Goal: Task Accomplishment & Management: Manage account settings

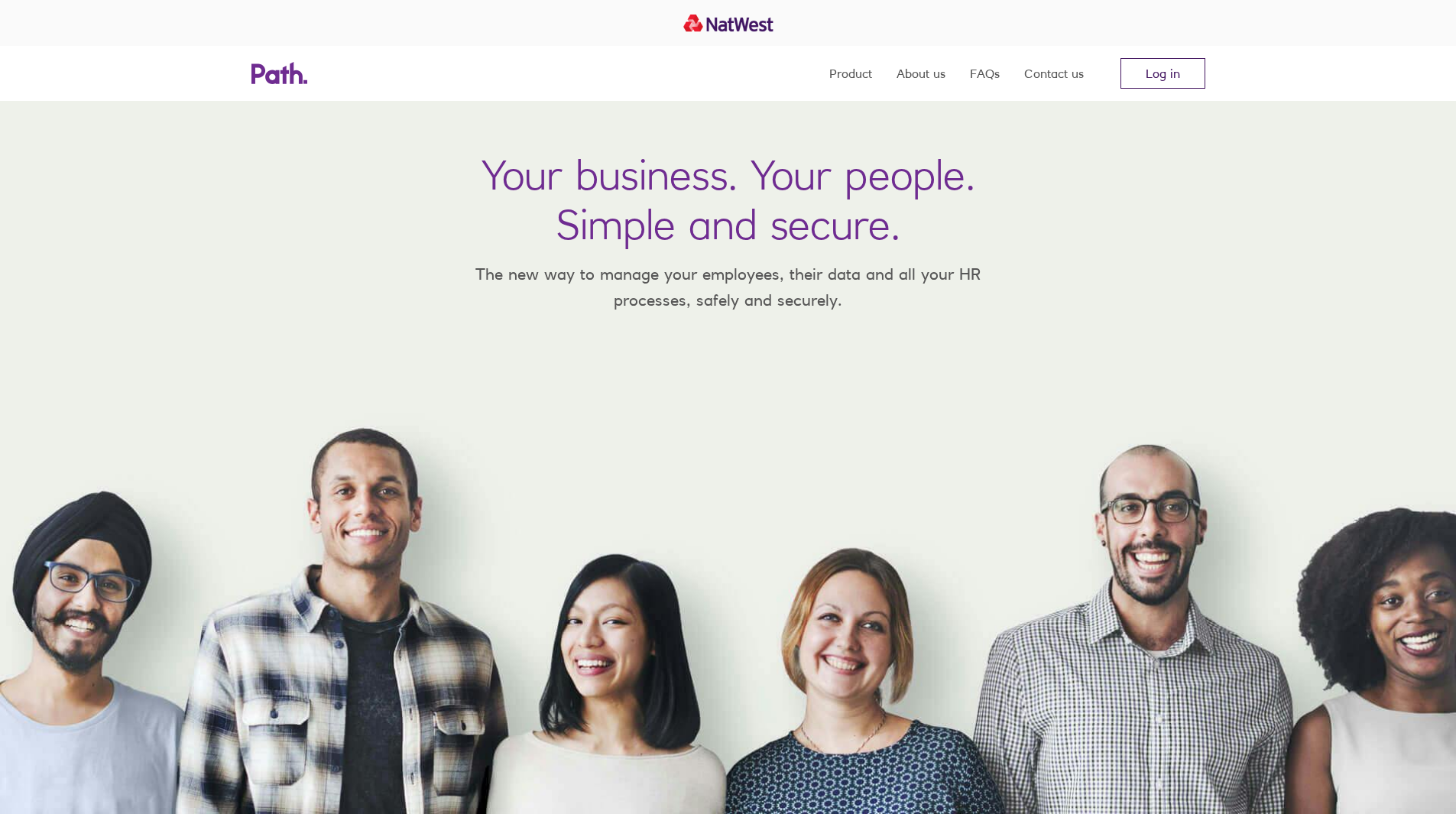
click at [1195, 62] on link "Log in" at bounding box center [1162, 73] width 85 height 30
click at [1176, 87] on link "Log in" at bounding box center [1162, 73] width 85 height 30
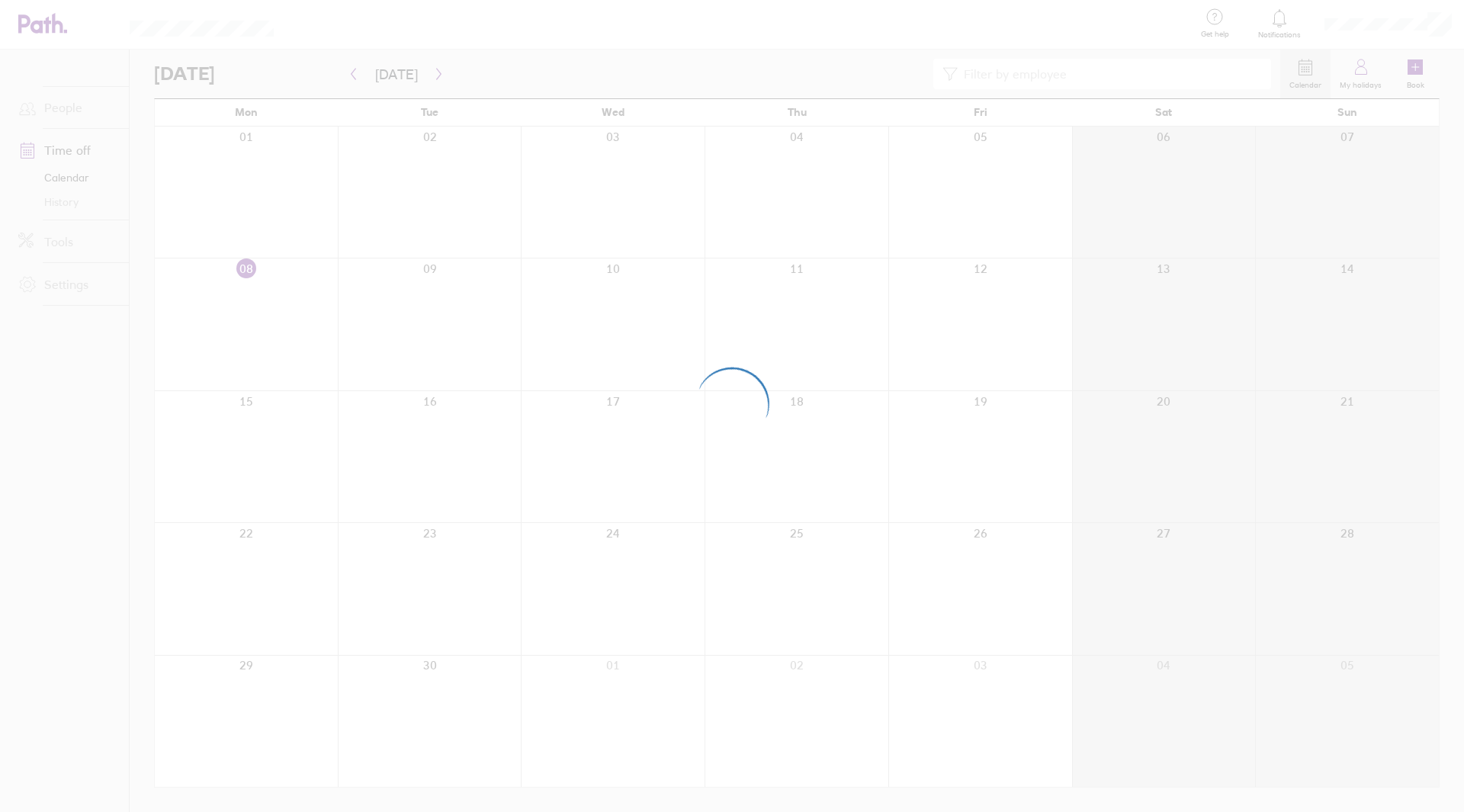
click at [1357, 76] on div at bounding box center [732, 406] width 1464 height 812
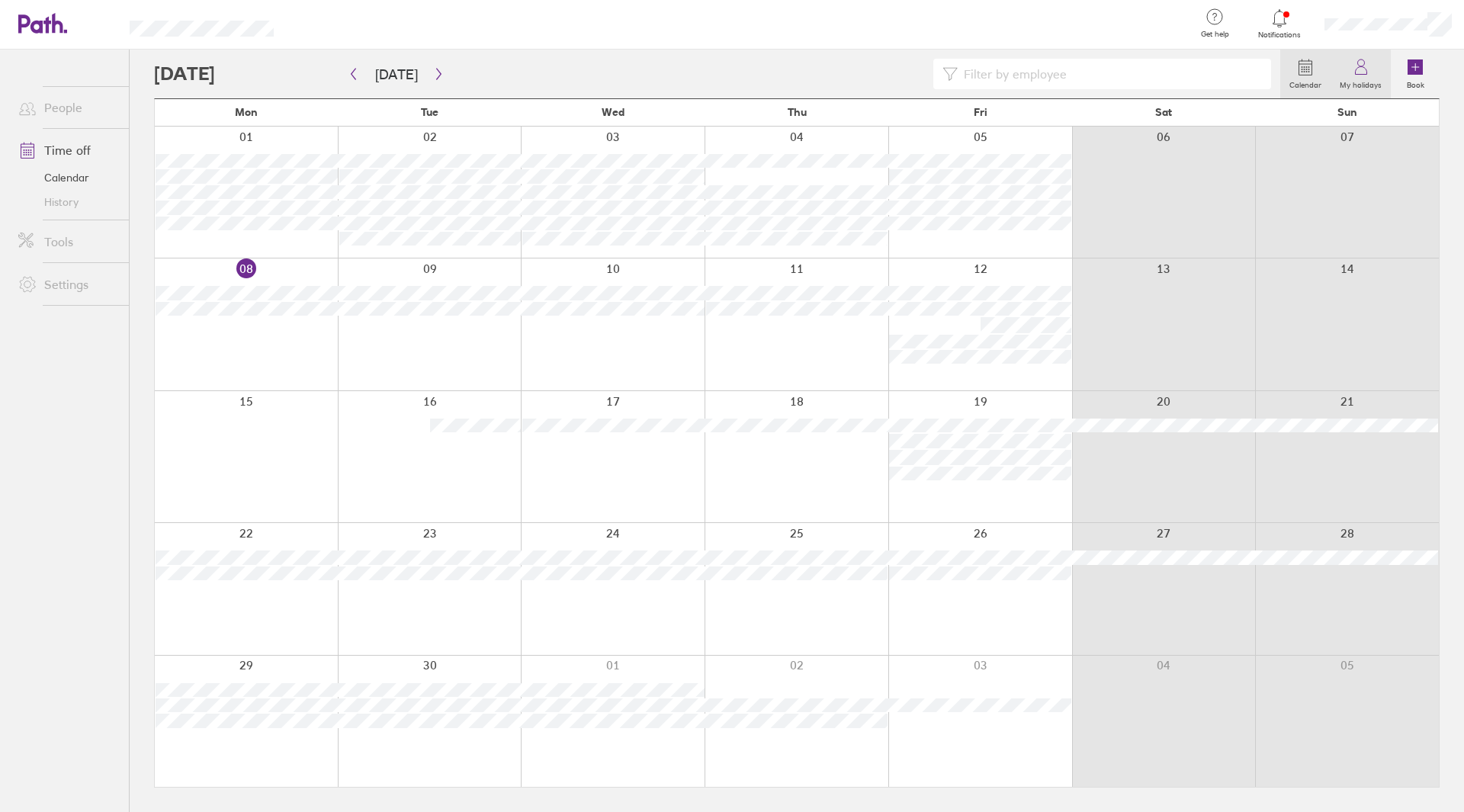
click at [1362, 74] on icon at bounding box center [1360, 66] width 18 height 18
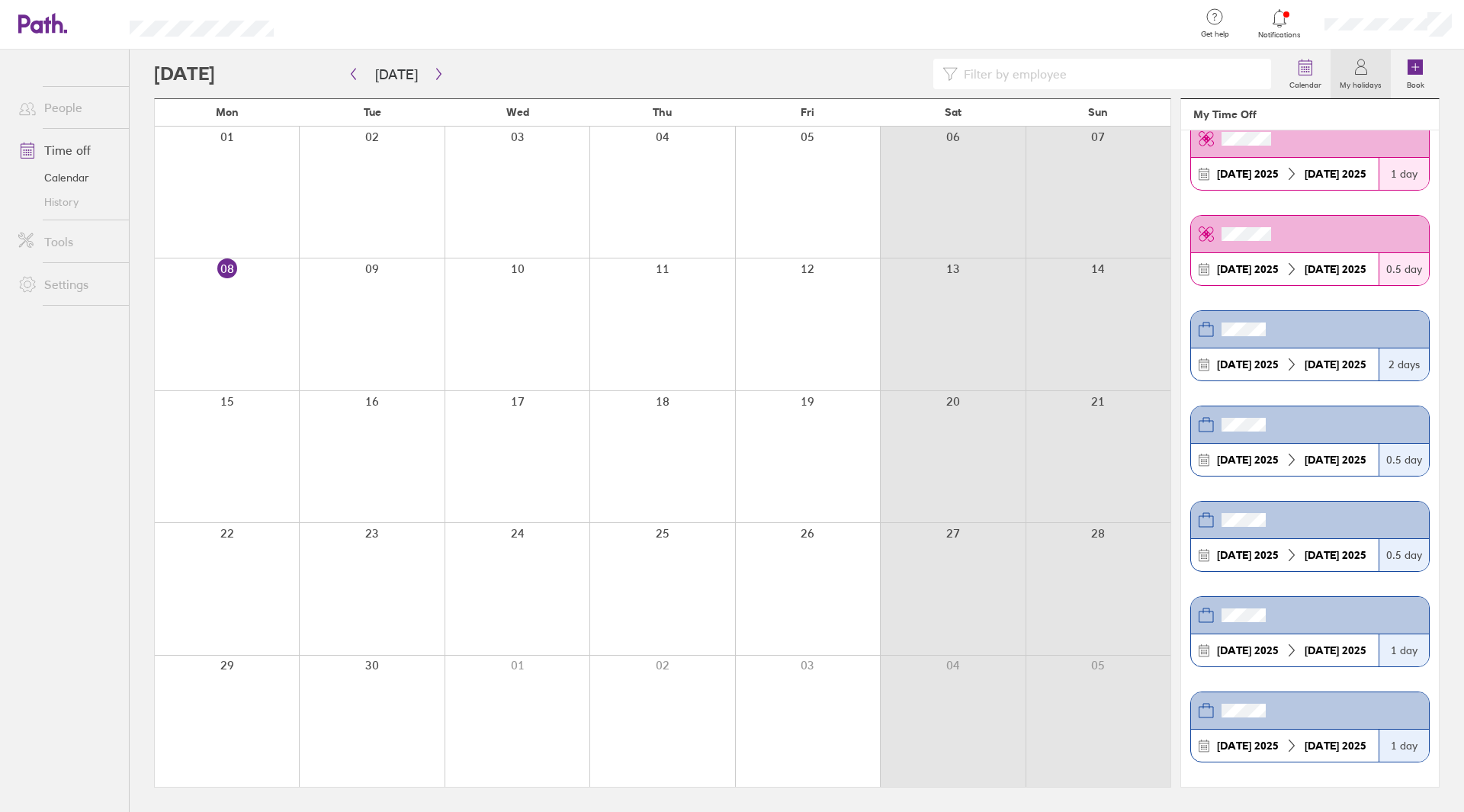
scroll to position [686, 0]
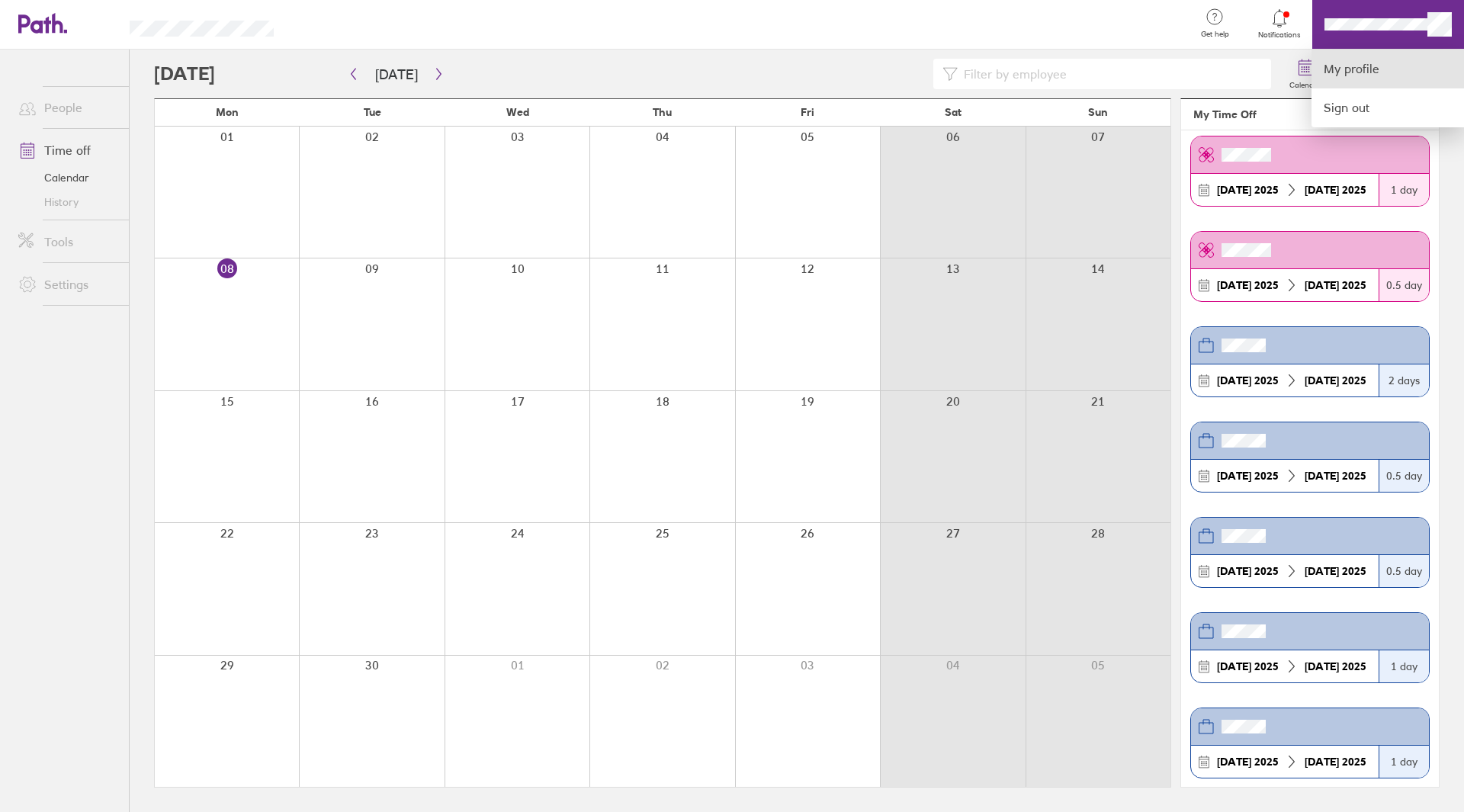
click at [1360, 69] on link "My profile" at bounding box center [1388, 69] width 153 height 39
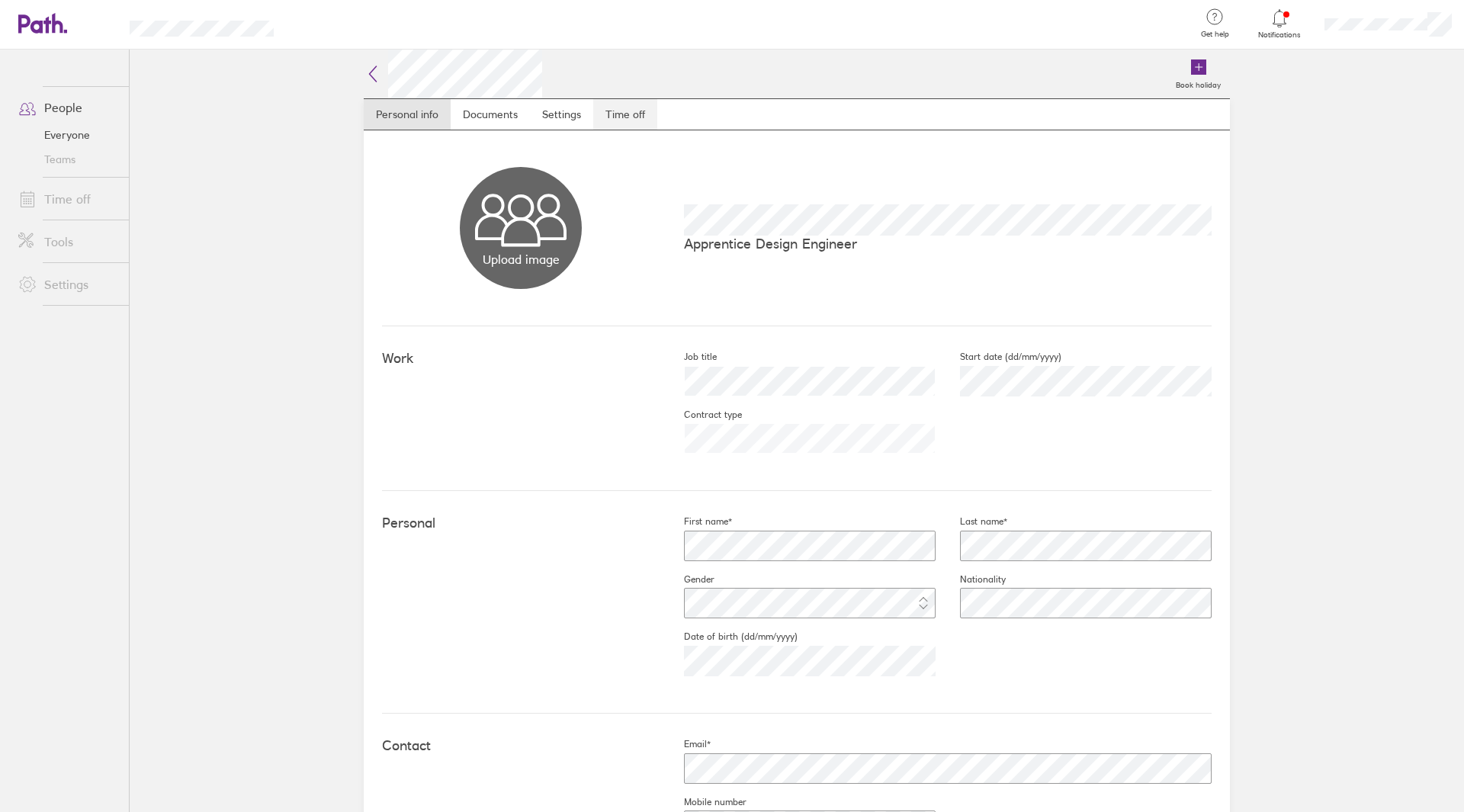
click at [610, 119] on link "Time off" at bounding box center [625, 114] width 64 height 30
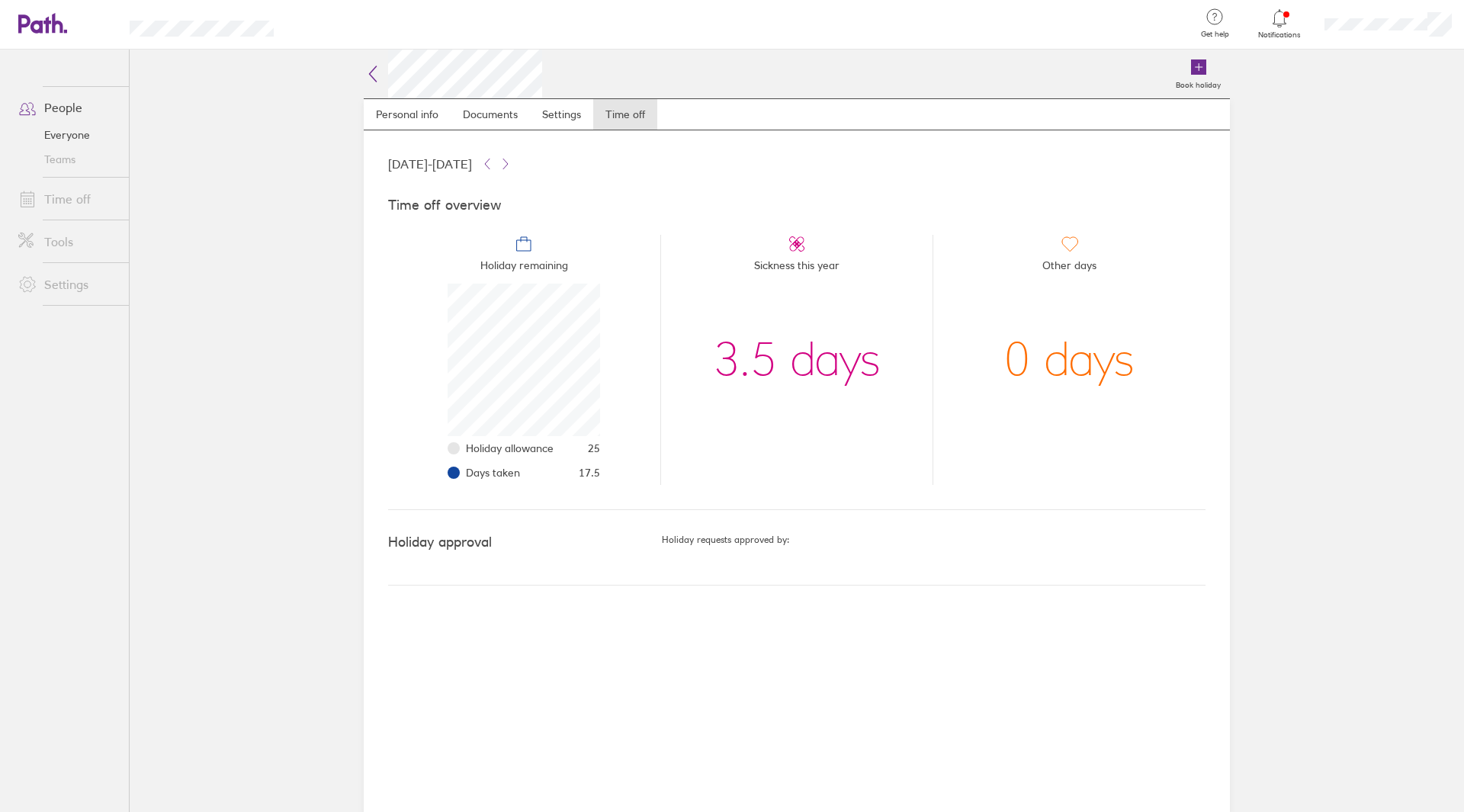
scroll to position [153, 153]
